Goal: Task Accomplishment & Management: Manage account settings

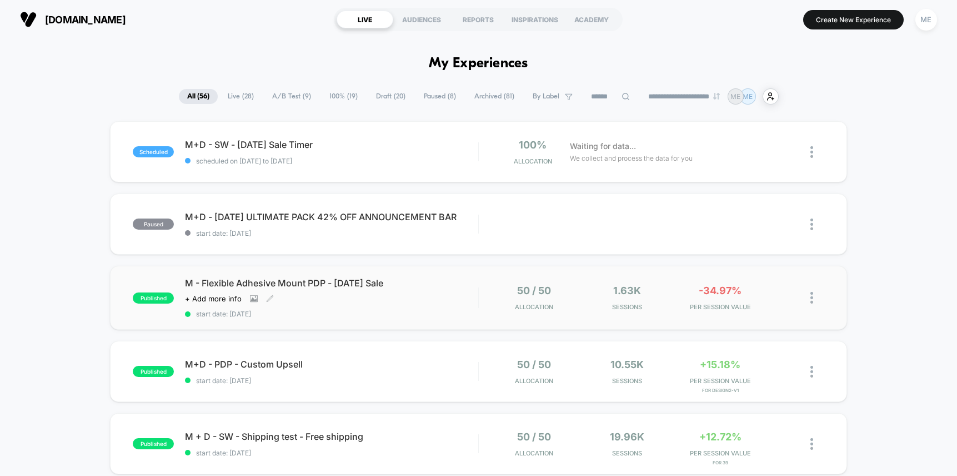
click at [456, 293] on div "M - Flexible Adhesive Mount PDP - [DATE] Sale Click to view images Click to edi…" at bounding box center [331, 297] width 293 height 41
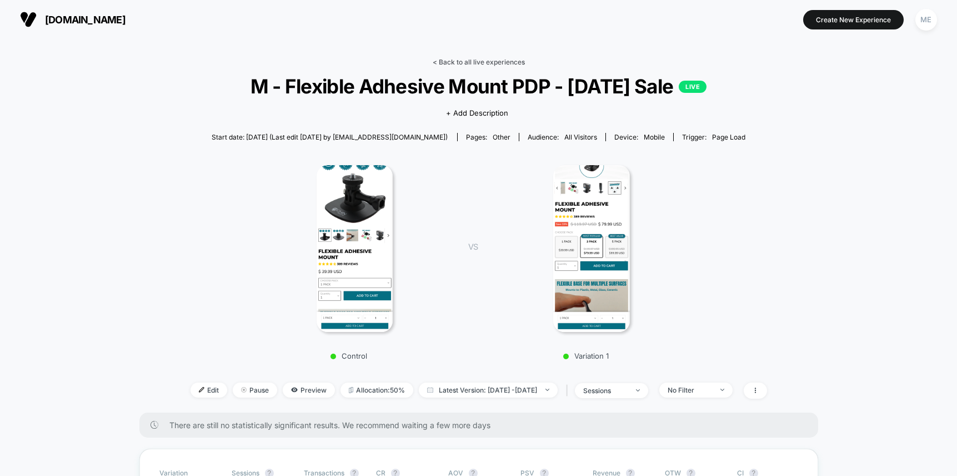
click at [462, 60] on link "< Back to all live experiences" at bounding box center [479, 62] width 92 height 8
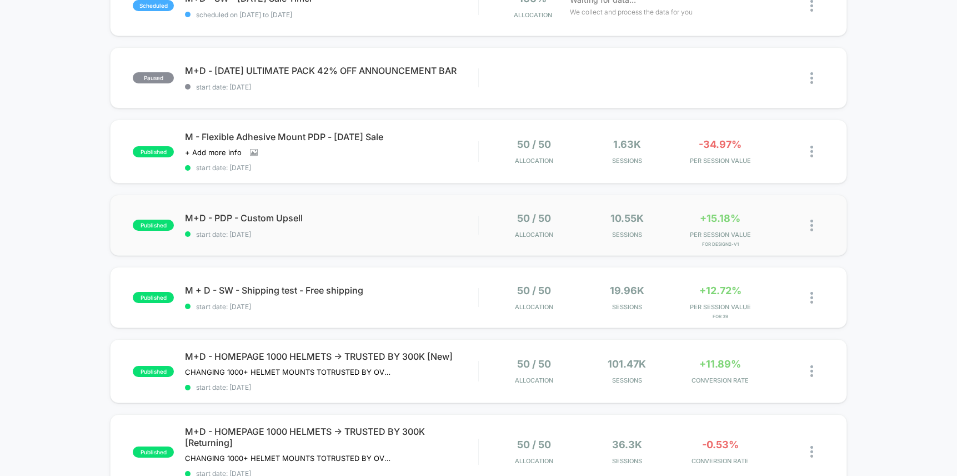
scroll to position [161, 0]
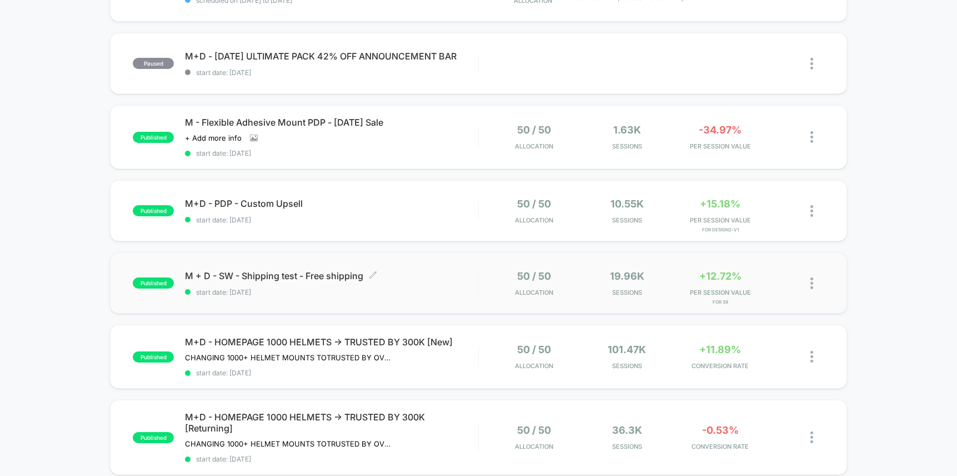
click at [431, 283] on div "M + D - SW - Shipping test - Free shipping Click to edit experience details Cli…" at bounding box center [331, 283] width 293 height 26
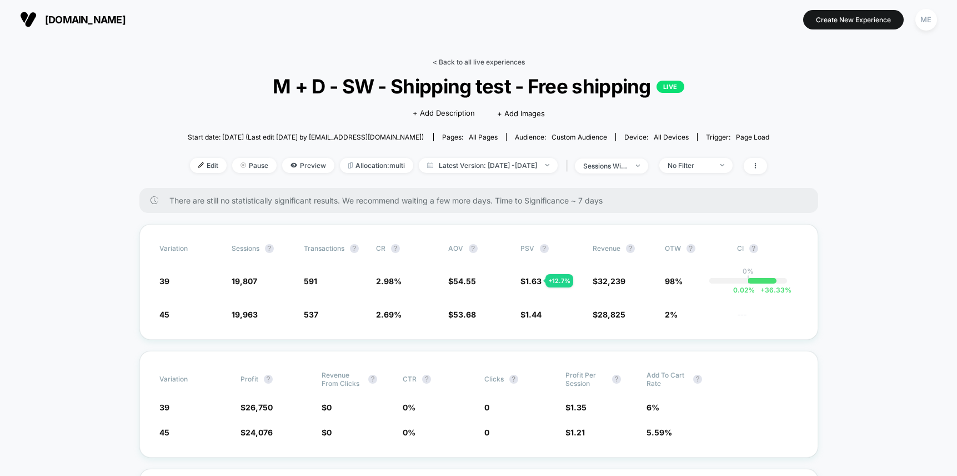
click at [461, 64] on link "< Back to all live experiences" at bounding box center [479, 62] width 92 height 8
